Goal: Task Accomplishment & Management: Use online tool/utility

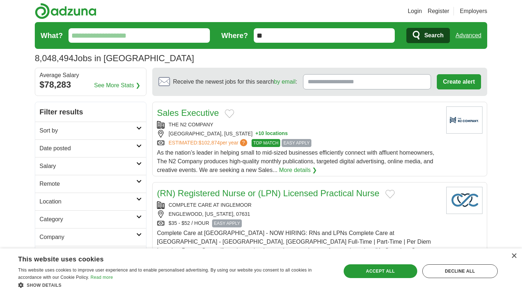
click at [138, 183] on icon at bounding box center [138, 182] width 5 height 4
click at [64, 200] on link "Remote jobs" at bounding box center [56, 201] width 33 height 6
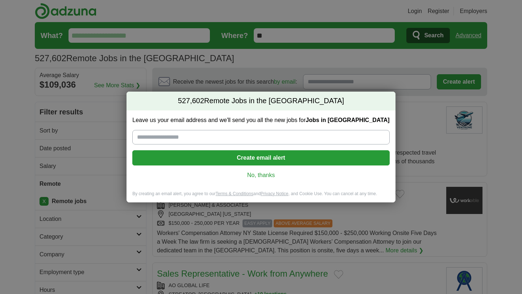
click at [270, 175] on link "No, thanks" at bounding box center [260, 175] width 245 height 8
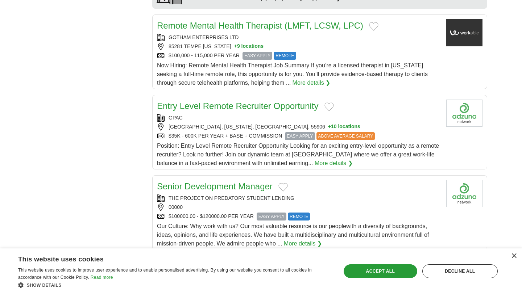
scroll to position [638, 0]
